Goal: Information Seeking & Learning: Learn about a topic

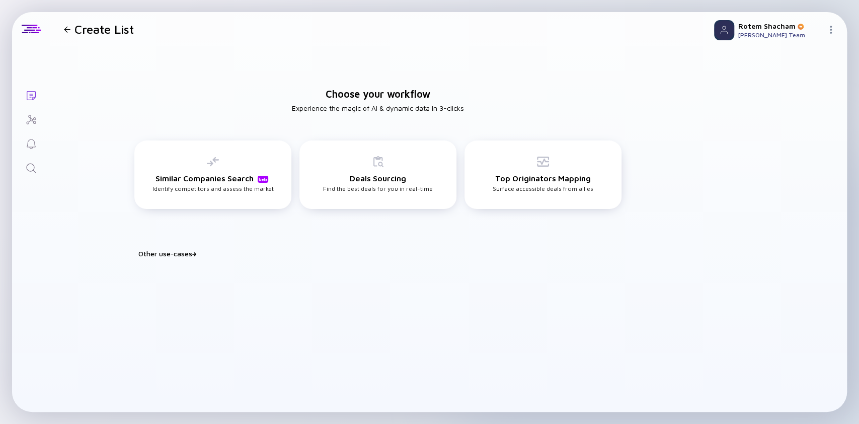
click at [29, 165] on icon "Search" at bounding box center [31, 168] width 12 height 12
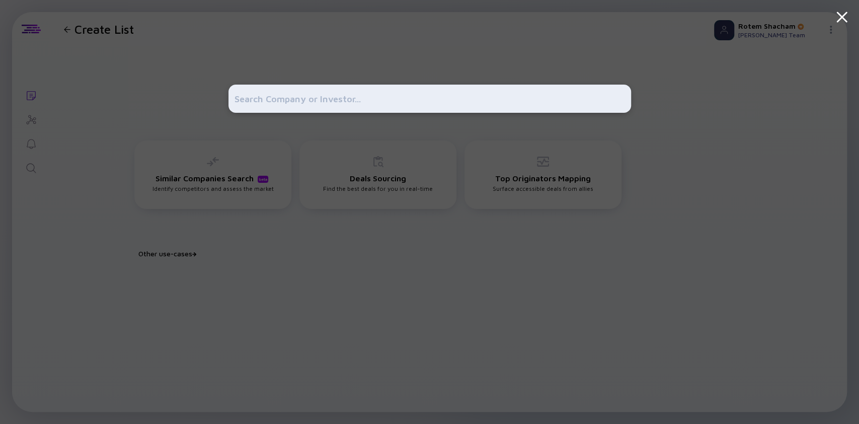
click at [334, 101] on input "text" at bounding box center [430, 99] width 391 height 18
type input "d-id"
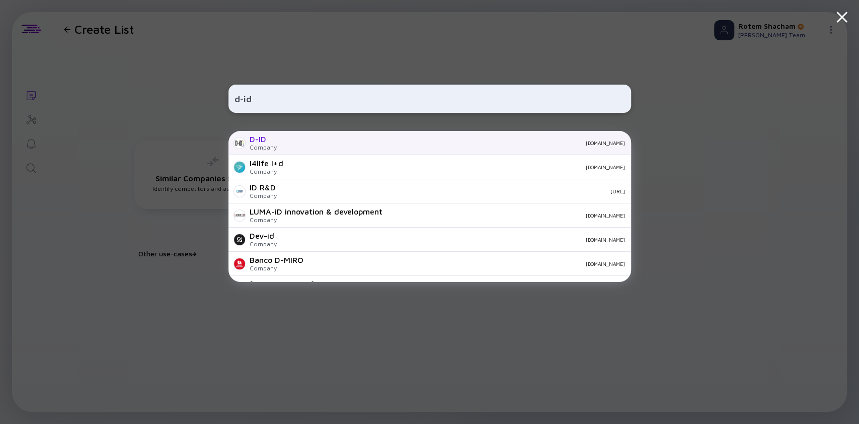
click at [268, 143] on div "D-ID" at bounding box center [263, 138] width 27 height 9
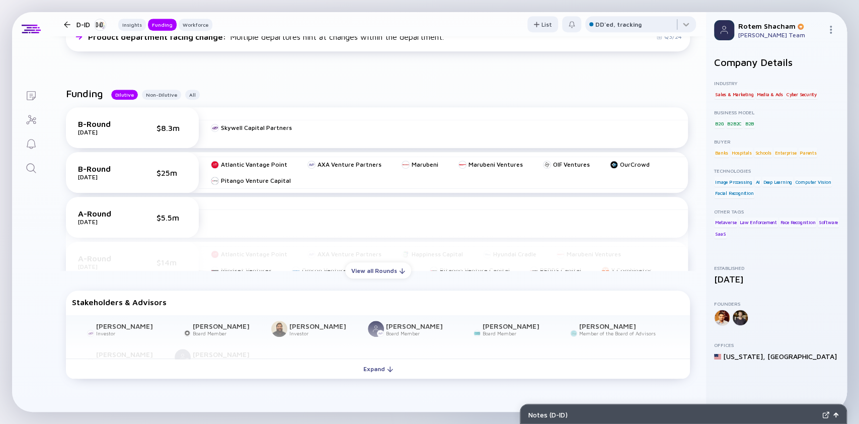
scroll to position [359, 0]
click at [370, 268] on div "View all Rounds" at bounding box center [378, 270] width 66 height 16
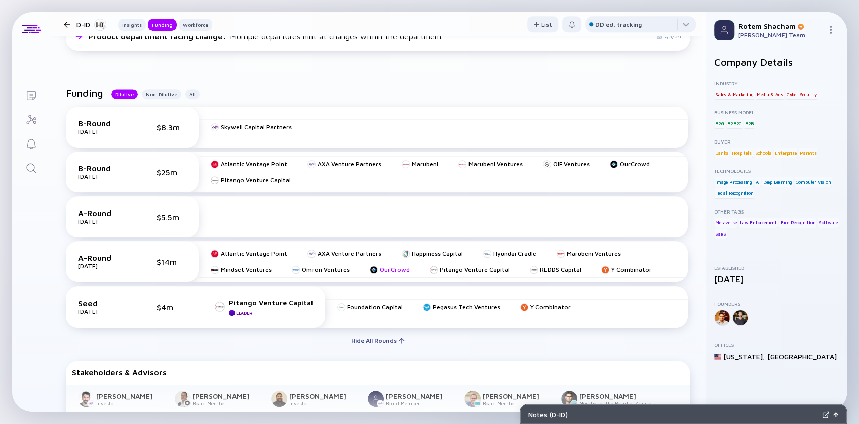
click at [370, 268] on div at bounding box center [374, 270] width 8 height 8
